Goal: Task Accomplishment & Management: Manage account settings

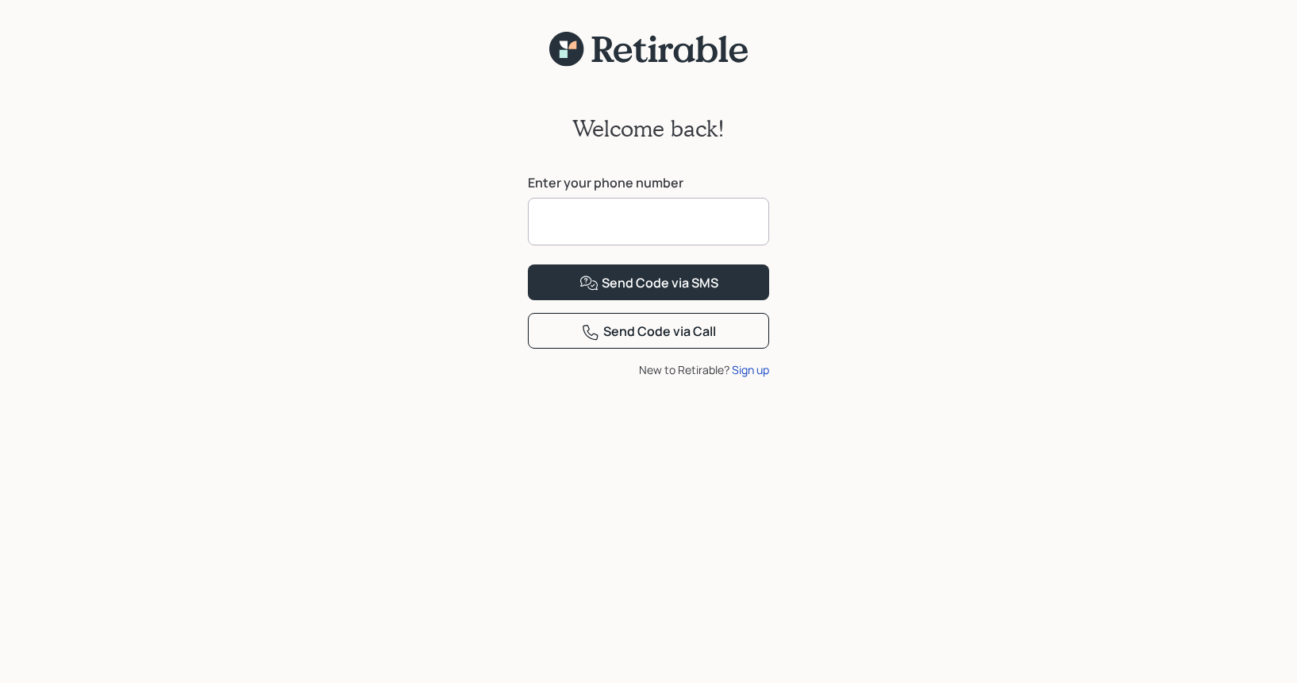
click at [593, 231] on input at bounding box center [648, 222] width 241 height 48
type input "**********"
click at [673, 293] on div "Send Code via SMS" at bounding box center [649, 283] width 139 height 19
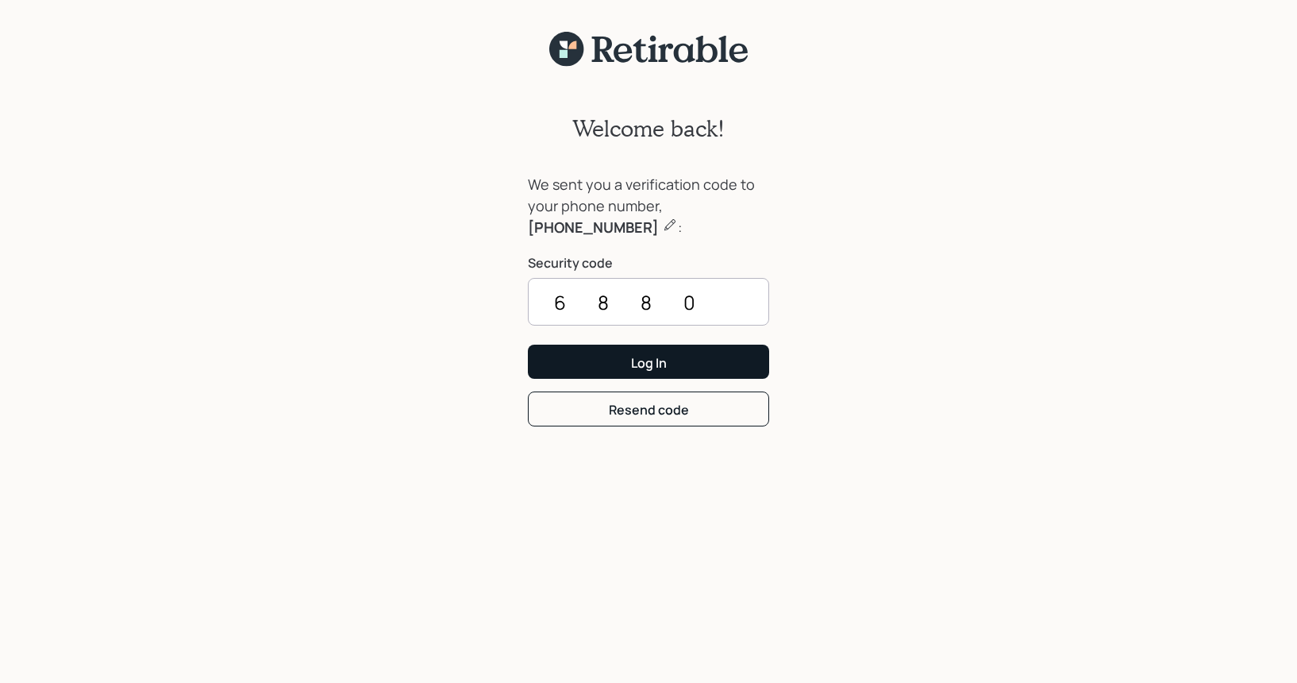
type input "6880"
click at [658, 362] on div "Log In" at bounding box center [649, 362] width 36 height 17
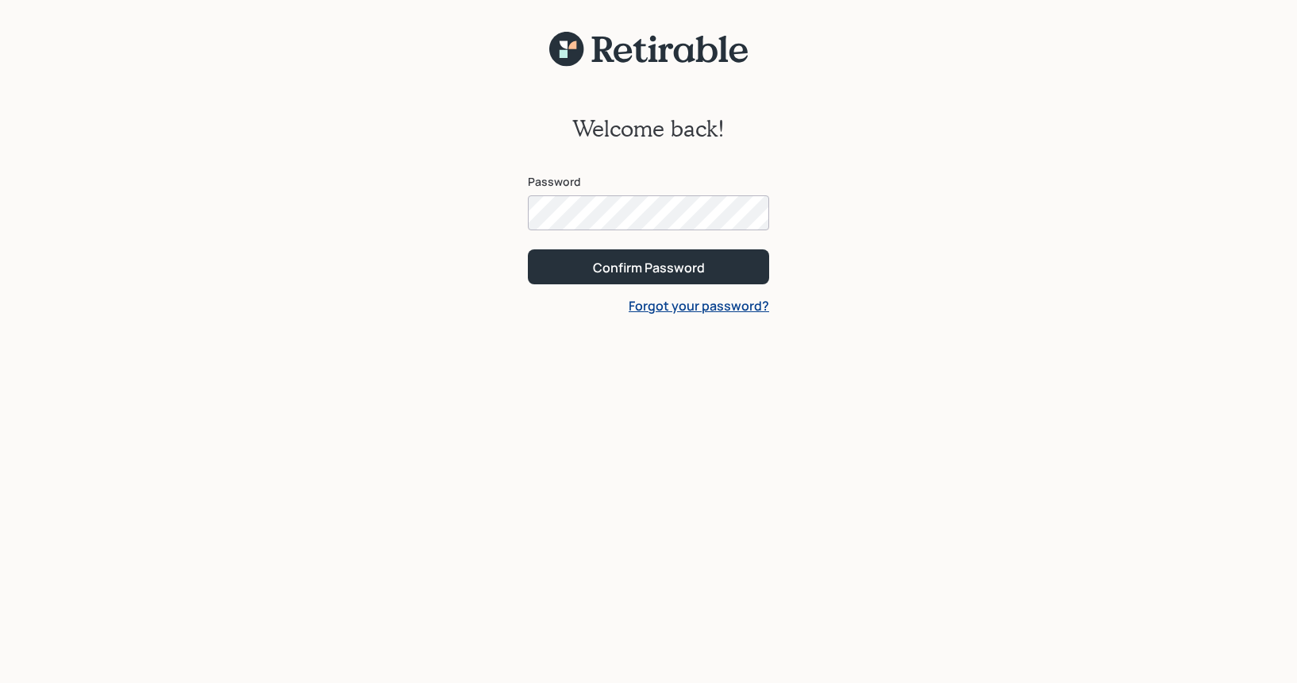
scroll to position [1, 0]
click at [629, 265] on div "Confirm Password" at bounding box center [649, 266] width 112 height 17
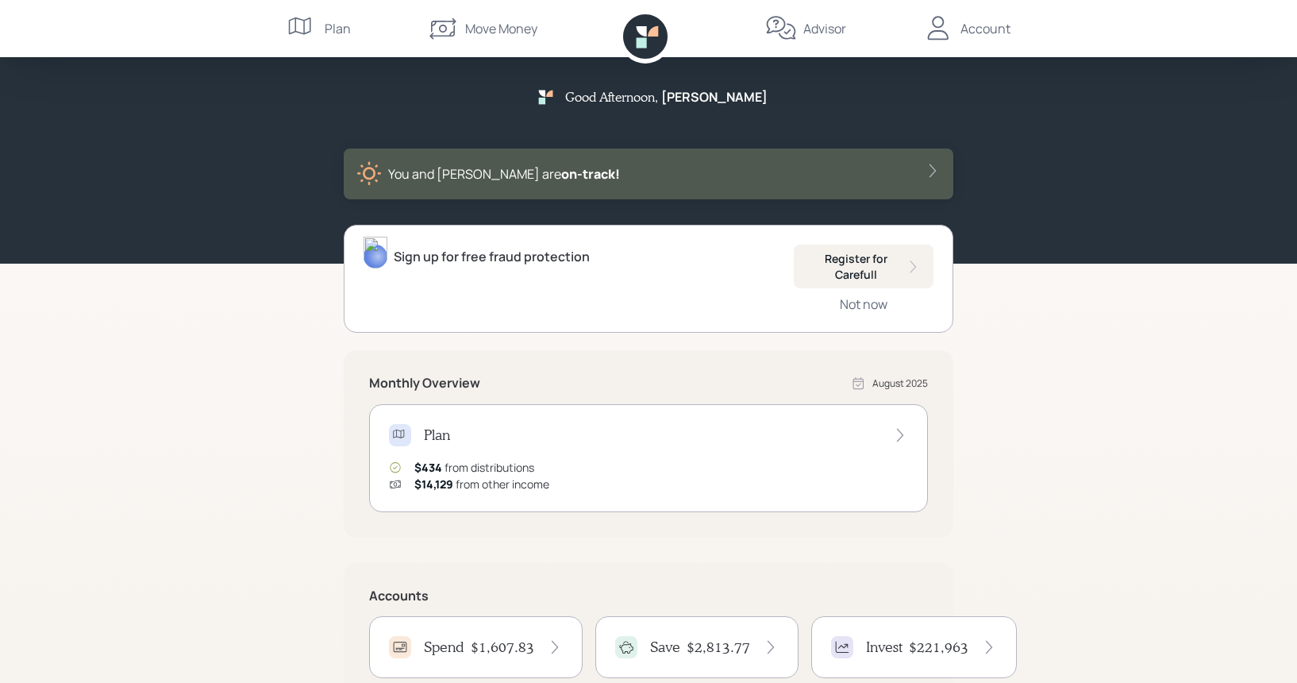
click at [467, 644] on div "Spend $1,607.83" at bounding box center [476, 647] width 174 height 22
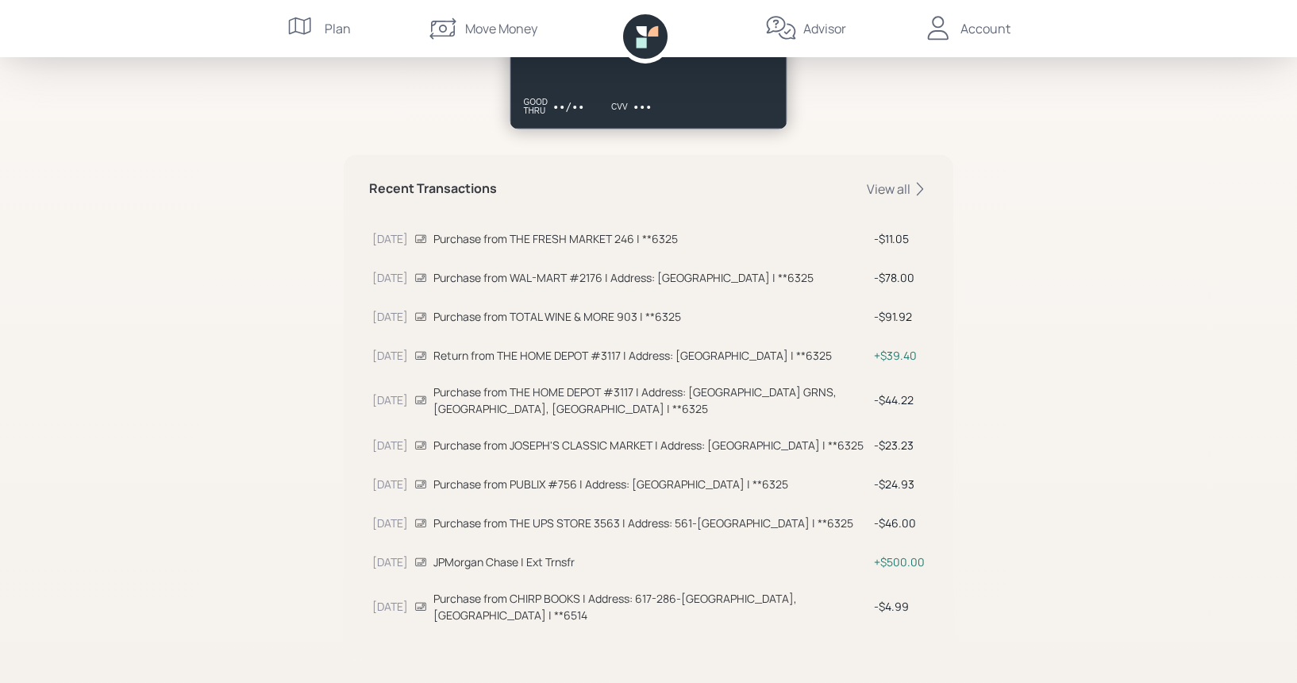
scroll to position [391, 0]
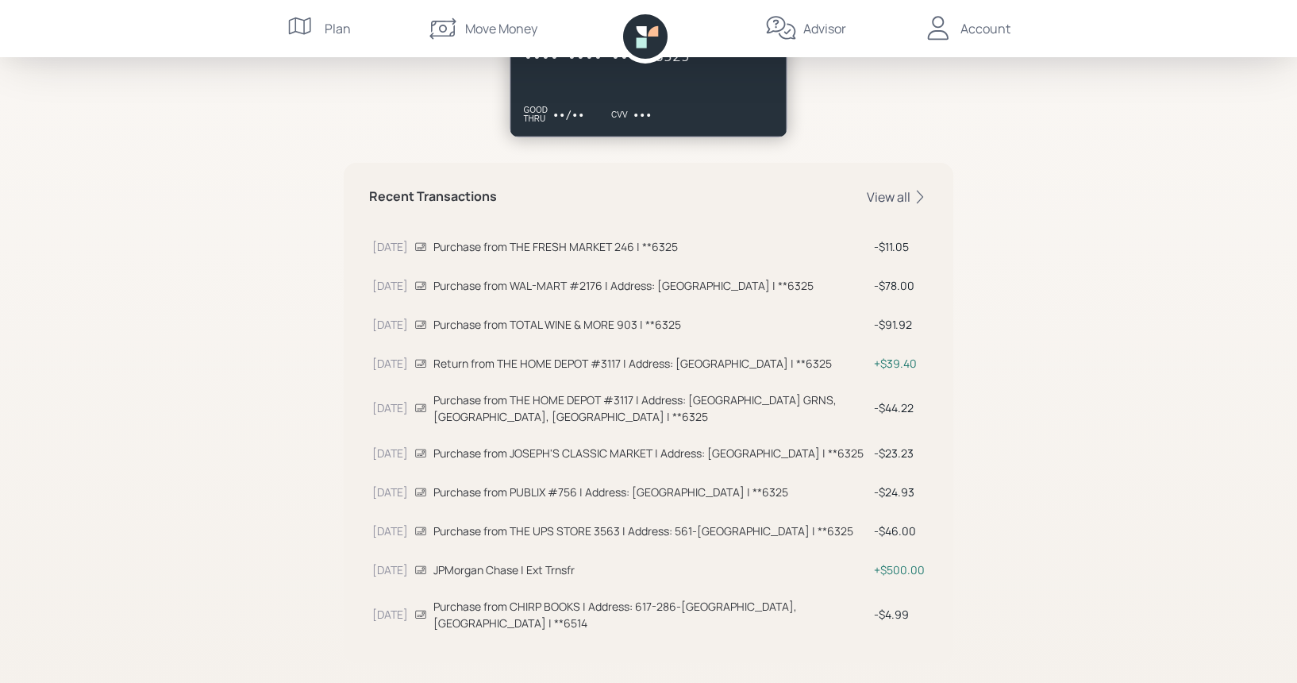
click at [896, 196] on div "View all" at bounding box center [897, 196] width 61 height 17
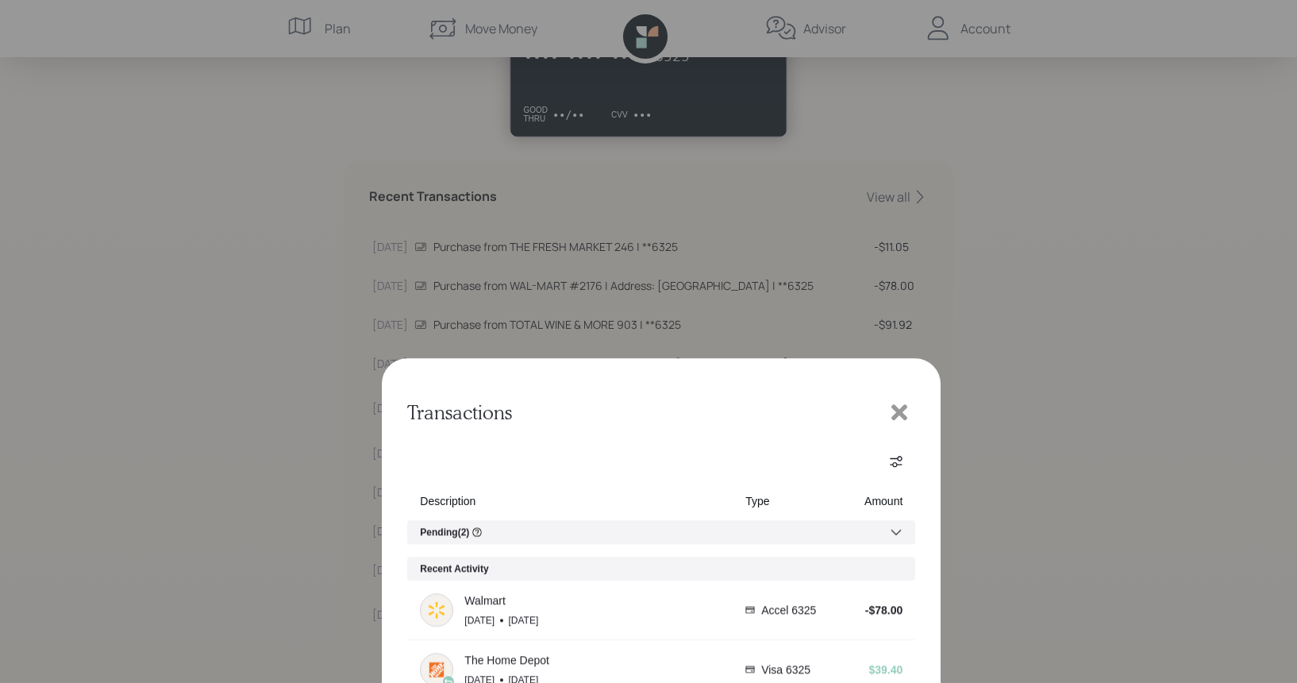
click at [789, 607] on icon "next page" at bounding box center [788, 609] width 13 height 13
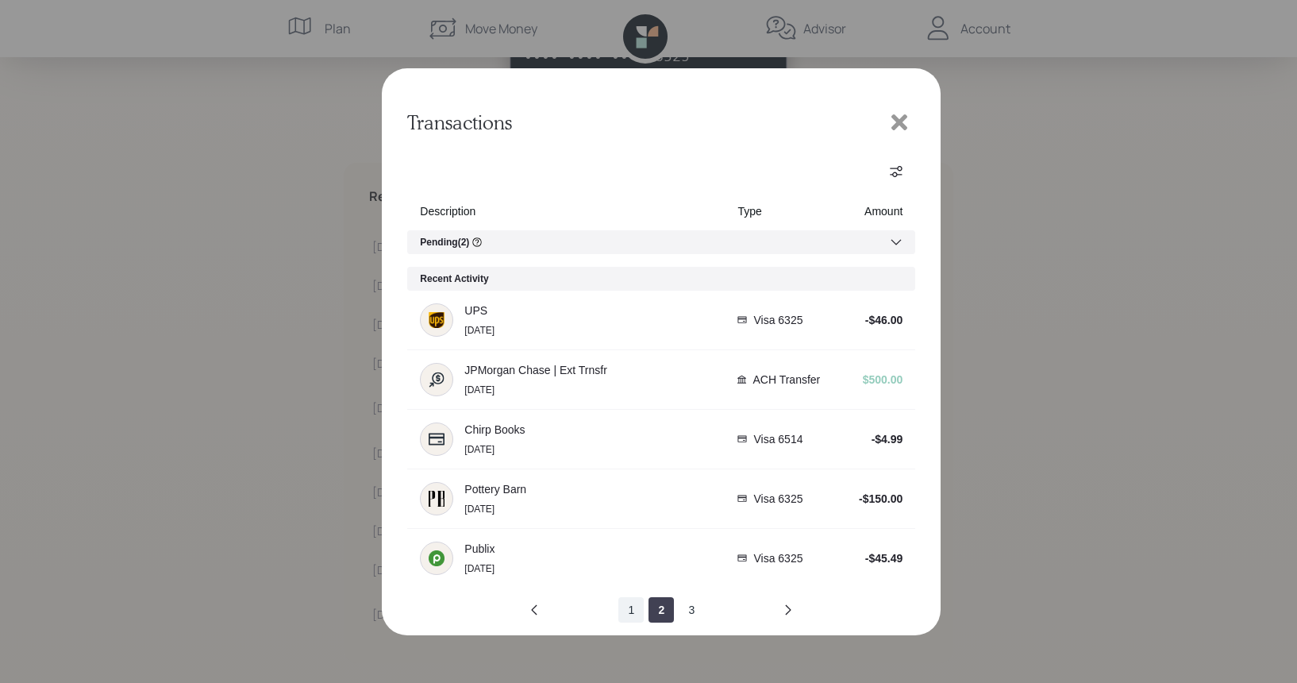
click at [628, 610] on button "1" at bounding box center [631, 609] width 25 height 25
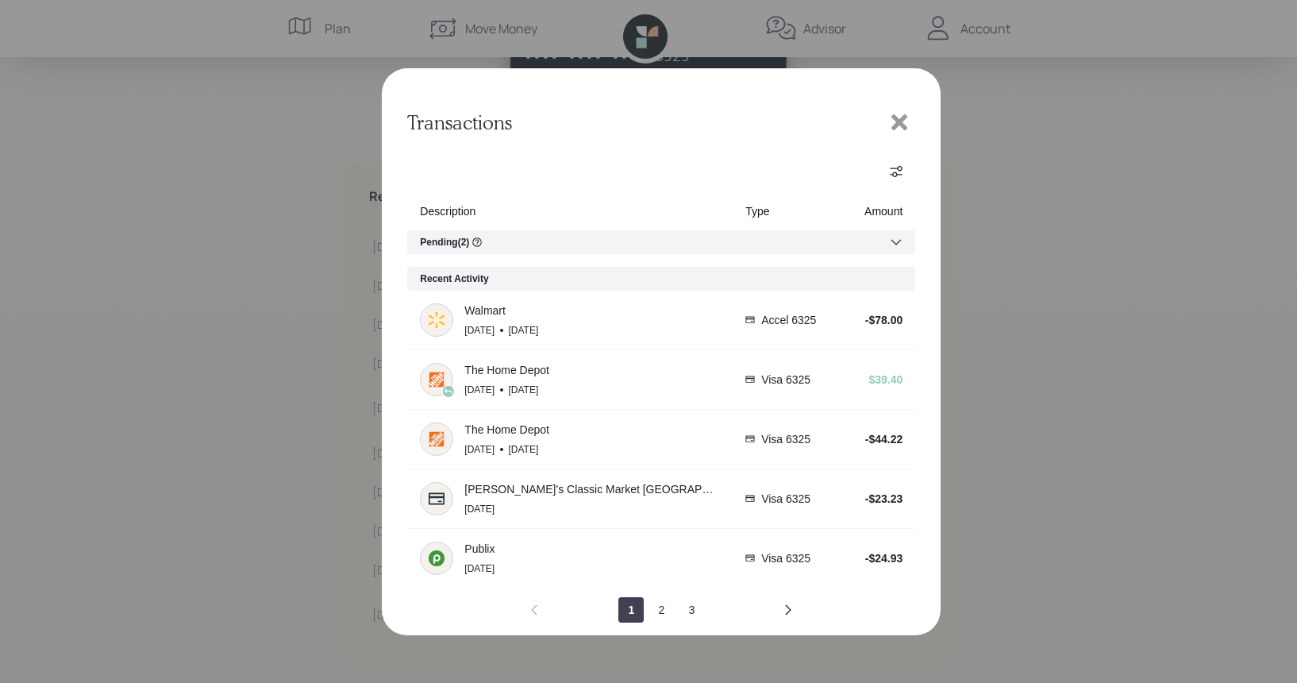
click at [900, 119] on icon at bounding box center [900, 122] width 16 height 16
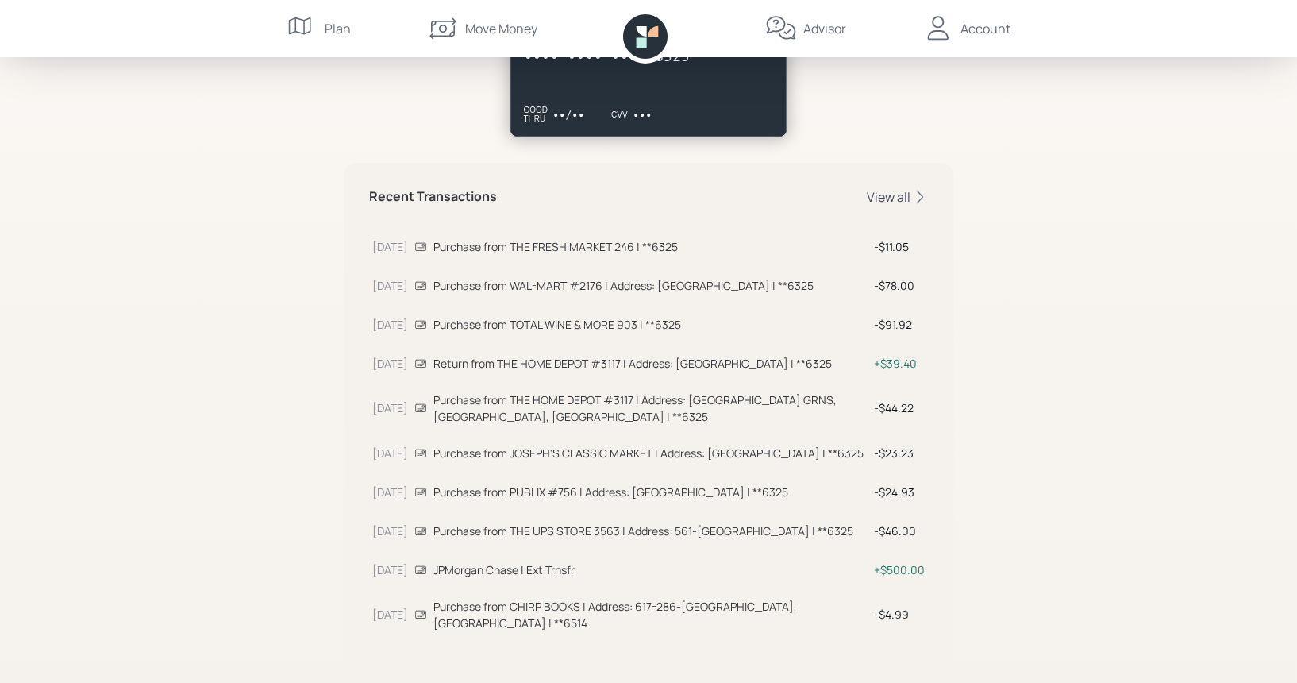
click at [904, 194] on div "View all" at bounding box center [897, 196] width 61 height 17
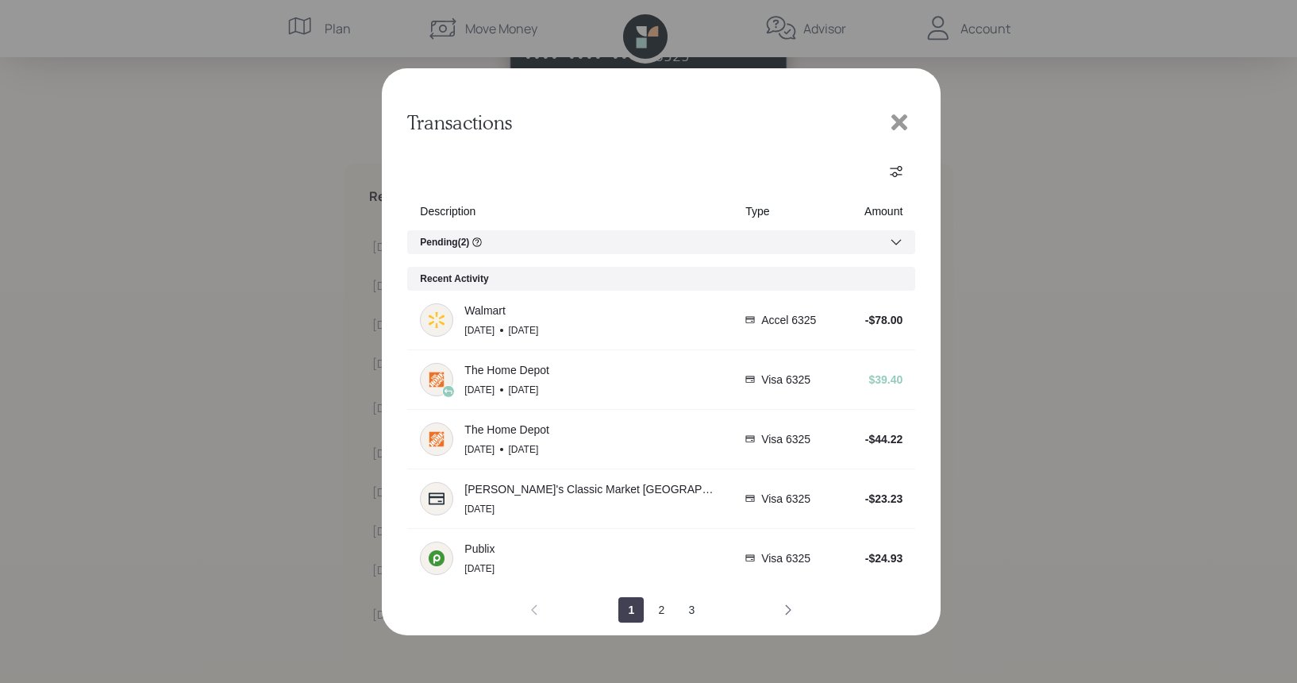
click at [786, 610] on icon "next page" at bounding box center [788, 609] width 13 height 13
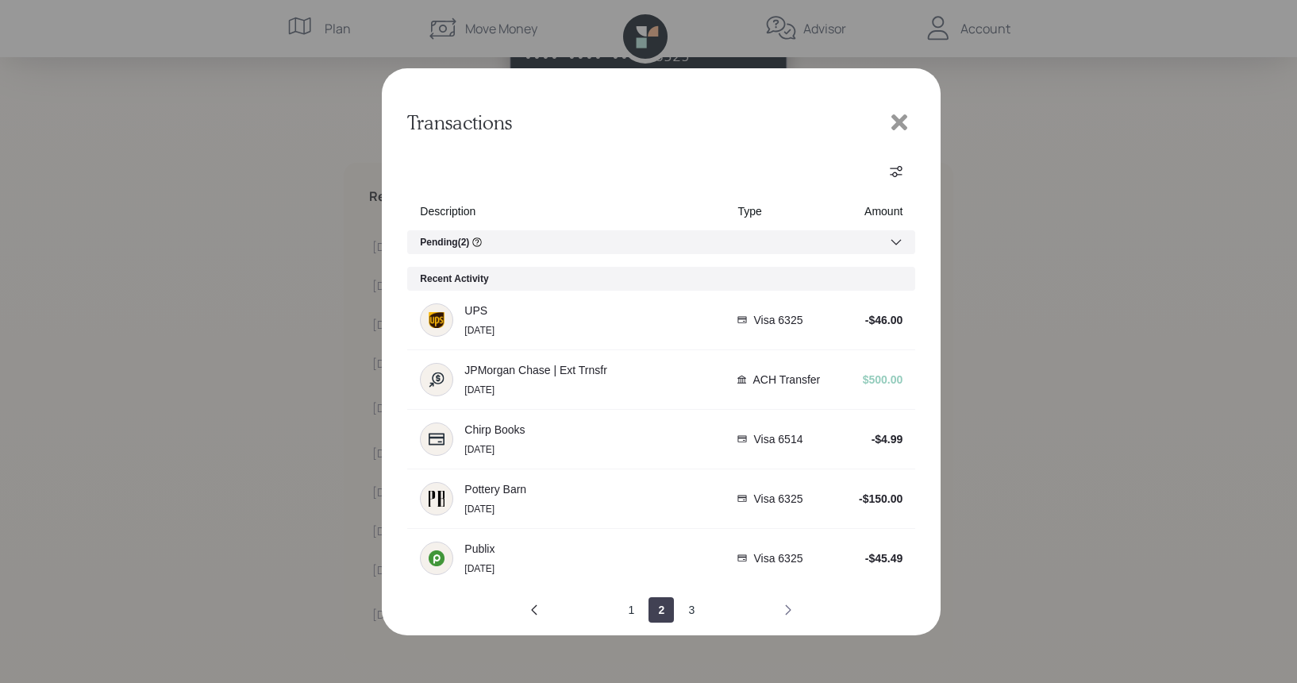
click at [787, 611] on icon "next page" at bounding box center [788, 609] width 13 height 13
click at [788, 610] on icon "next page" at bounding box center [788, 609] width 13 height 13
click at [900, 120] on icon at bounding box center [900, 122] width 16 height 16
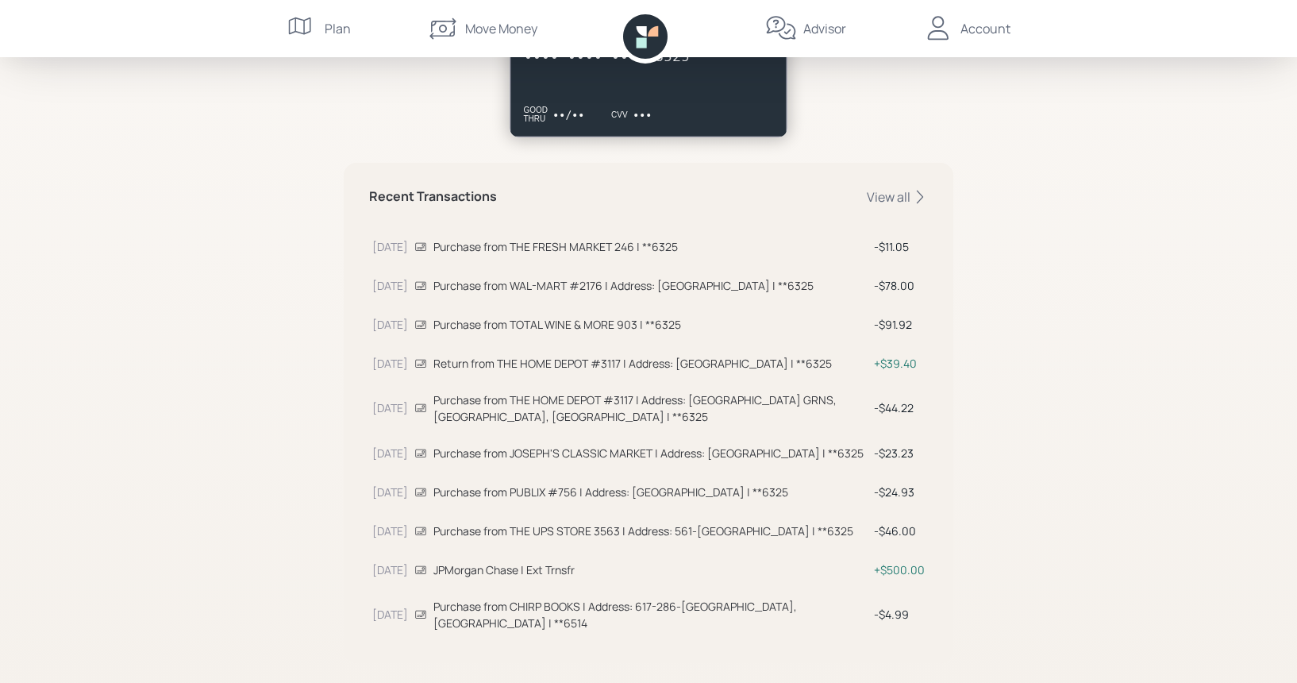
click at [984, 30] on div "Account" at bounding box center [986, 28] width 50 height 19
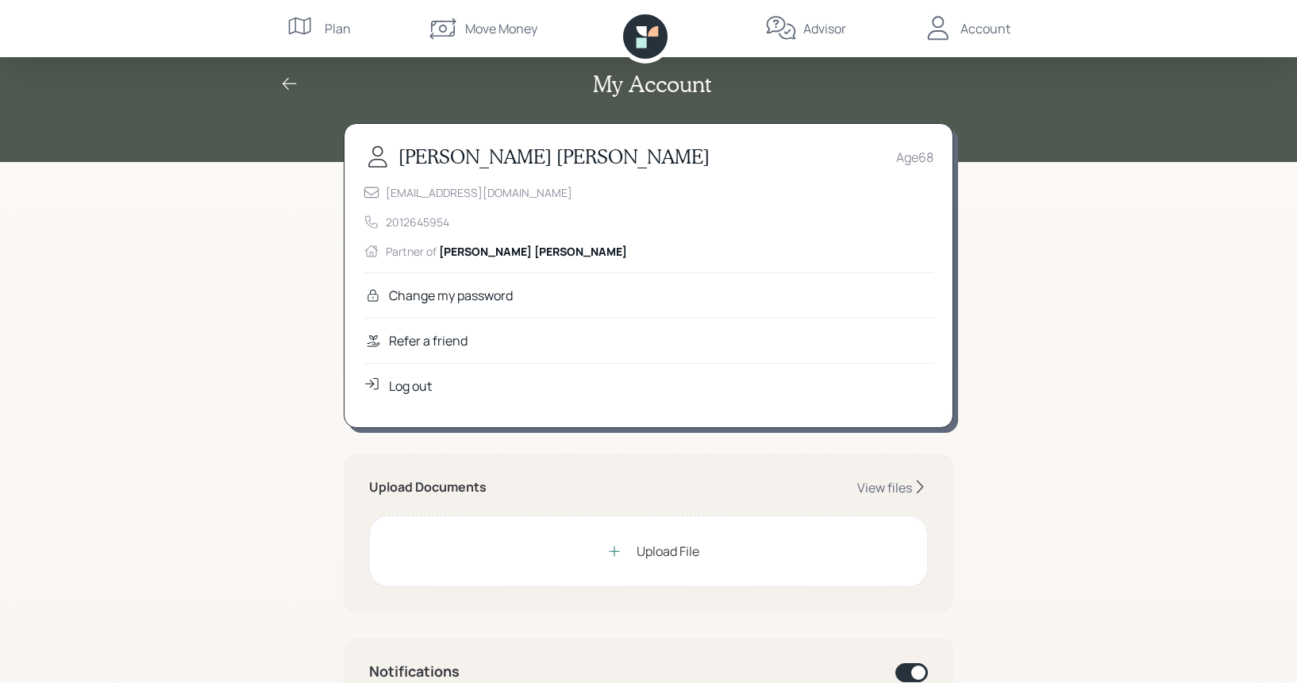
click at [284, 89] on icon at bounding box center [289, 84] width 19 height 19
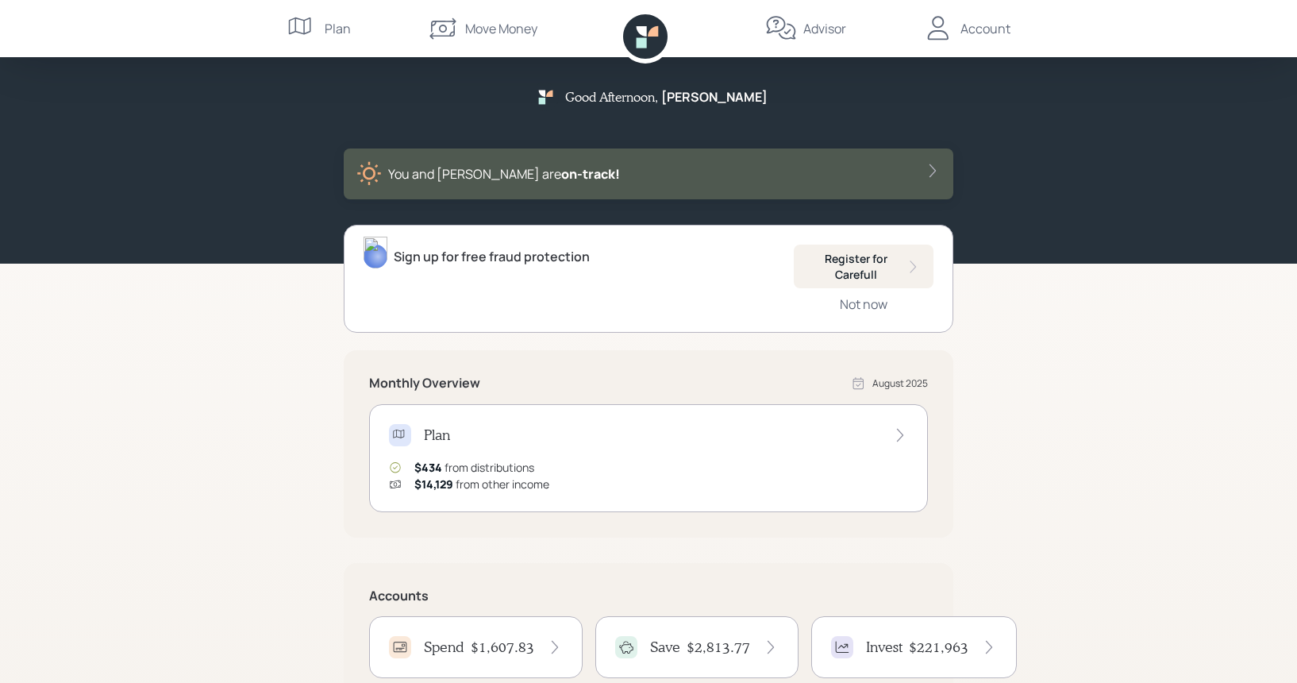
click at [988, 27] on div "Account" at bounding box center [986, 28] width 50 height 19
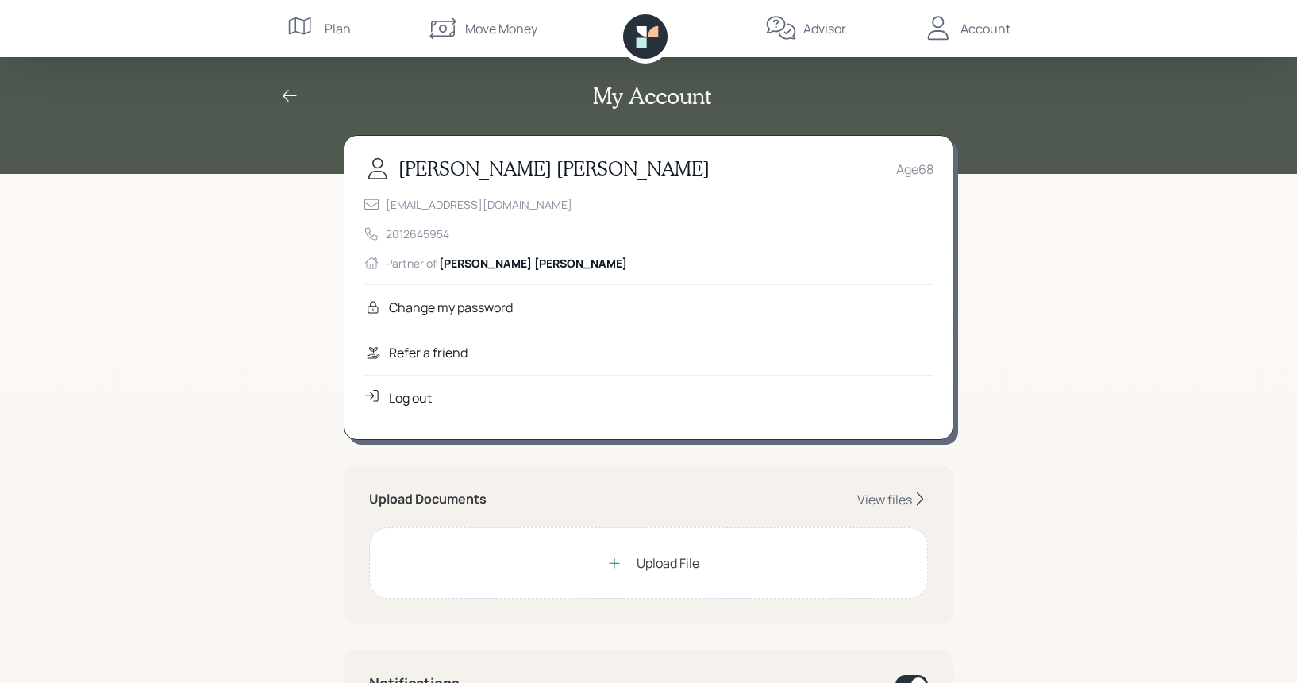
click at [415, 399] on div "Log out" at bounding box center [410, 397] width 43 height 19
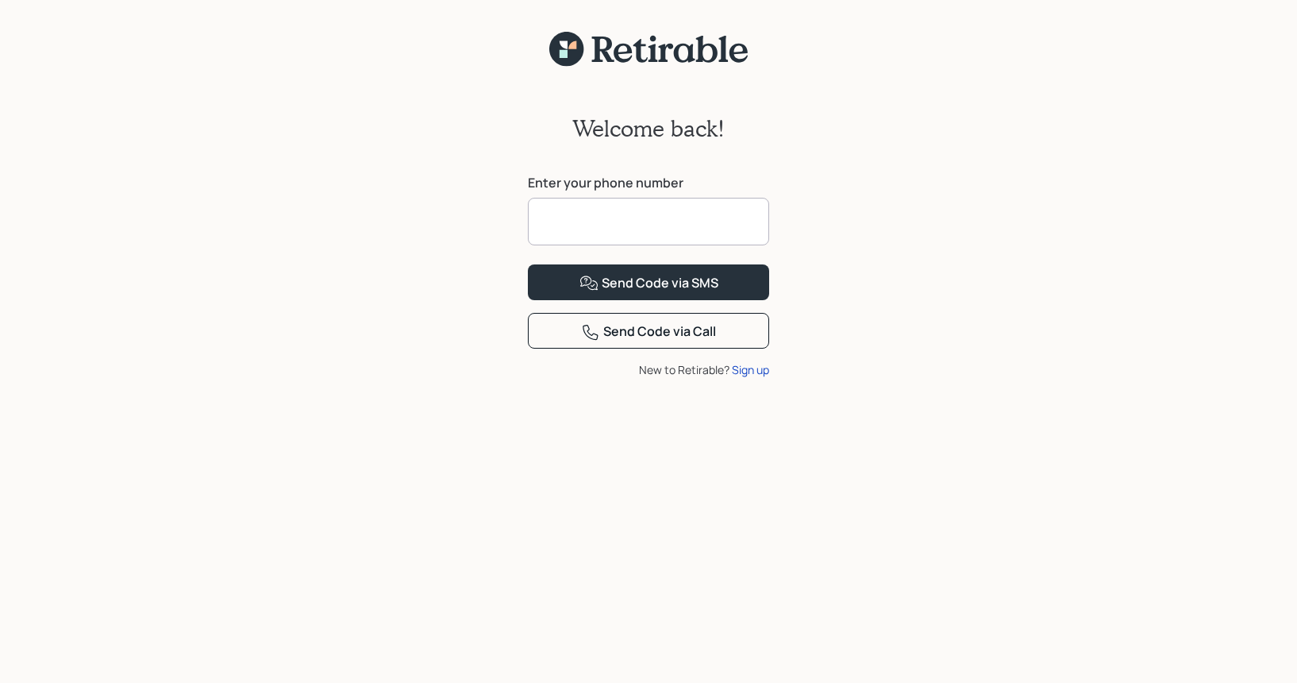
scroll to position [1, 0]
